Goal: Task Accomplishment & Management: Manage account settings

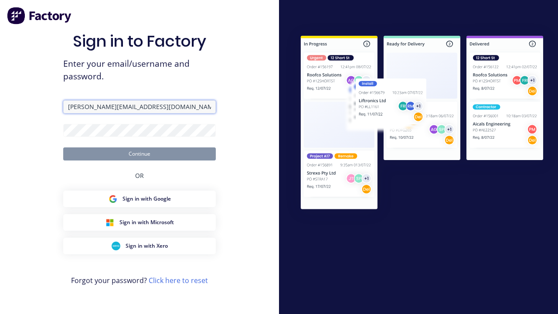
type input "[PERSON_NAME][EMAIL_ADDRESS][DOMAIN_NAME]"
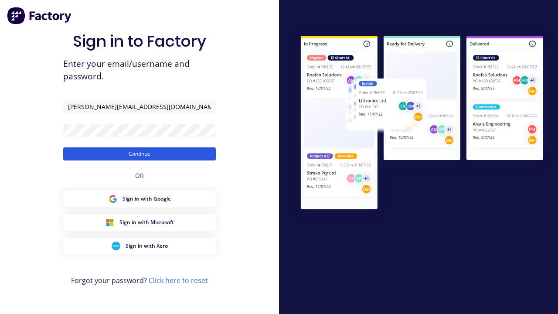
click at [139, 153] on button "Continue" at bounding box center [139, 153] width 152 height 13
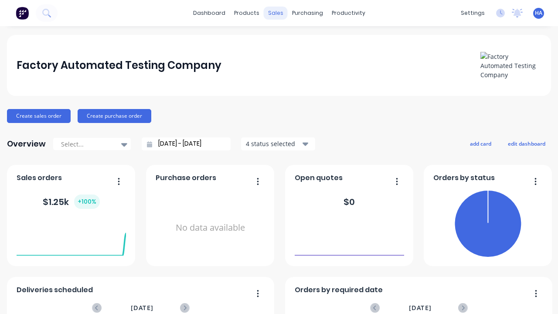
click at [275, 13] on div "sales" at bounding box center [276, 13] width 24 height 13
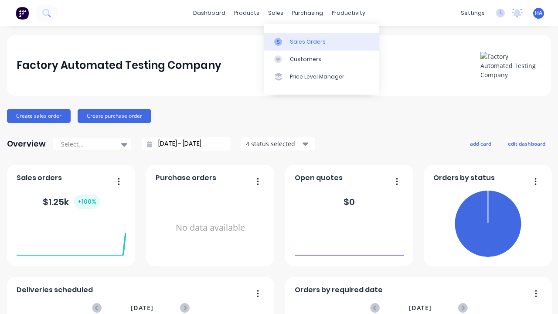
click at [321, 41] on div "Sales Orders" at bounding box center [308, 42] width 36 height 8
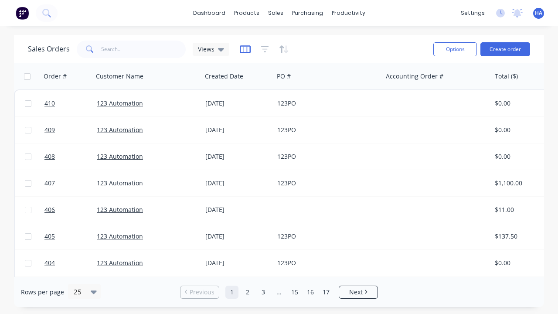
click at [245, 49] on icon "button" at bounding box center [245, 49] width 11 height 9
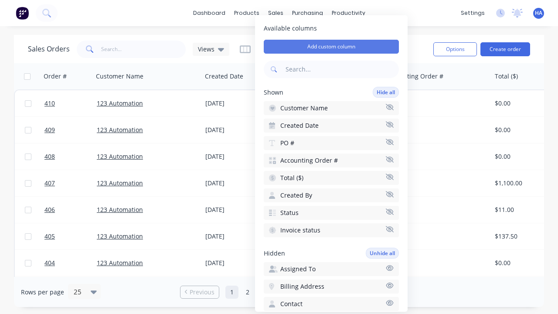
click at [331, 47] on button "Add custom column" at bounding box center [331, 47] width 135 height 14
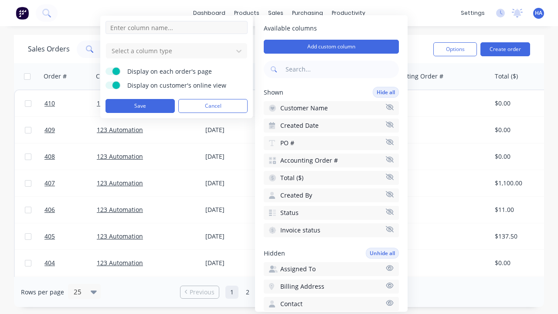
click at [176, 27] on input at bounding box center [176, 27] width 142 height 13
type input "New Custom URL Column"
click at [169, 51] on div at bounding box center [170, 50] width 118 height 11
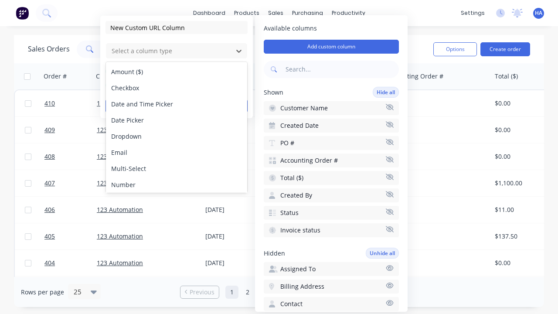
click at [176, 225] on div "URL" at bounding box center [176, 233] width 141 height 16
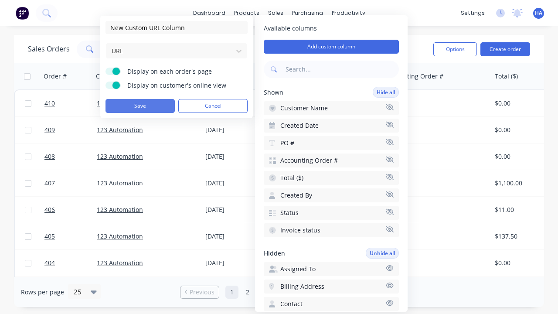
click at [140, 106] on button "Save" at bounding box center [139, 106] width 69 height 14
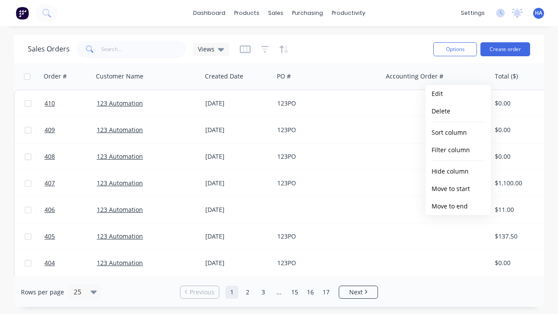
scroll to position [0, 407]
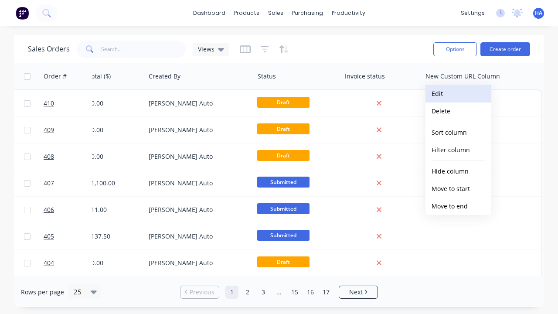
click at [458, 94] on button "Edit" at bounding box center [457, 93] width 65 height 17
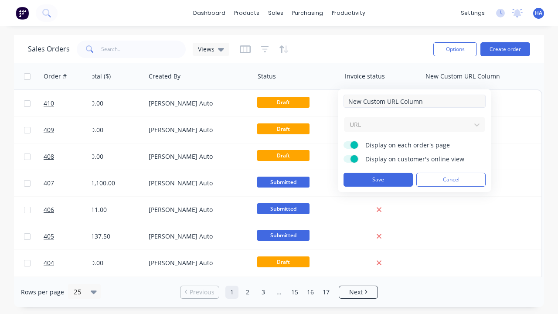
click at [414, 101] on input "New Custom URL Column" at bounding box center [414, 101] width 142 height 13
type input "New Custom URL Column - Updated"
click at [378, 180] on button "Save" at bounding box center [377, 180] width 69 height 14
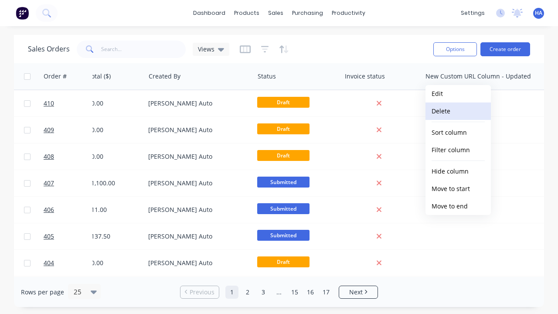
click at [458, 111] on button "Delete" at bounding box center [457, 110] width 65 height 17
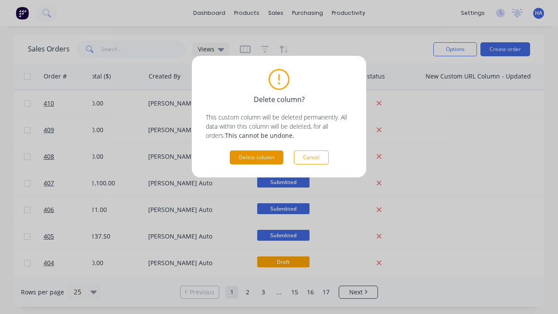
click at [256, 157] on button "Delete column" at bounding box center [257, 157] width 54 height 14
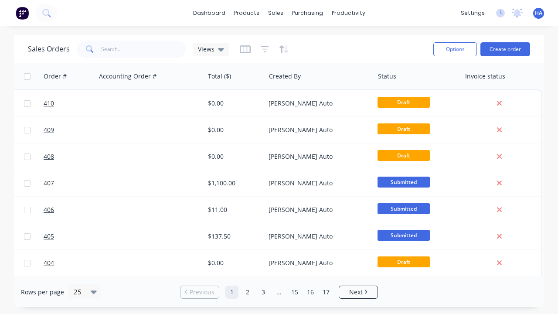
scroll to position [0, 287]
